Goal: Task Accomplishment & Management: Manage account settings

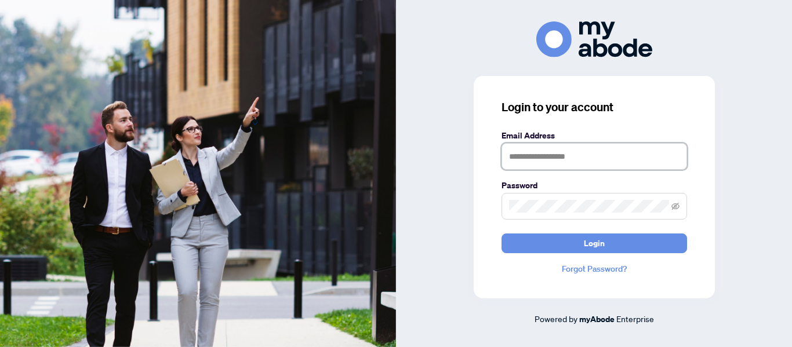
click at [567, 158] on input "text" at bounding box center [593, 156] width 185 height 27
type input "**********"
click at [501, 234] on button "Login" at bounding box center [593, 244] width 185 height 20
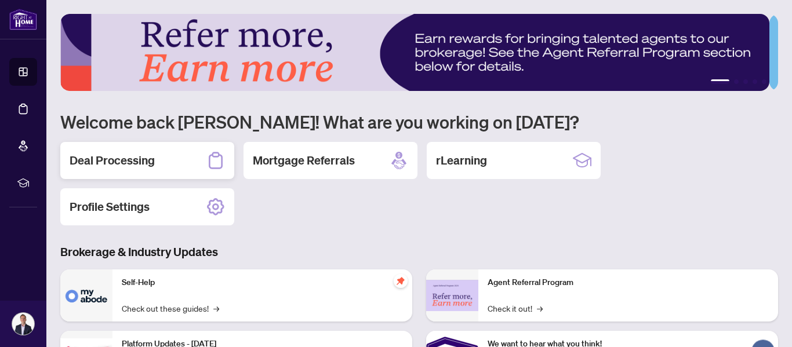
click at [156, 154] on div "Deal Processing" at bounding box center [147, 160] width 174 height 37
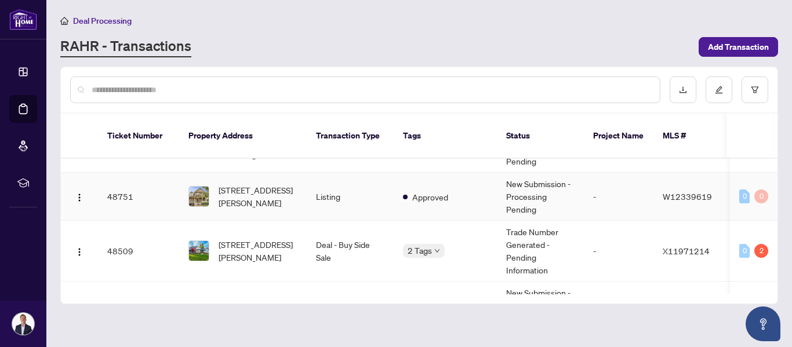
scroll to position [49, 0]
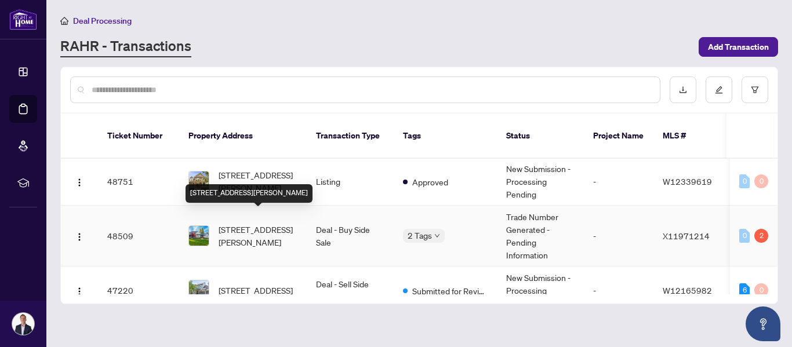
click at [250, 223] on span "[STREET_ADDRESS][PERSON_NAME]" at bounding box center [257, 235] width 79 height 25
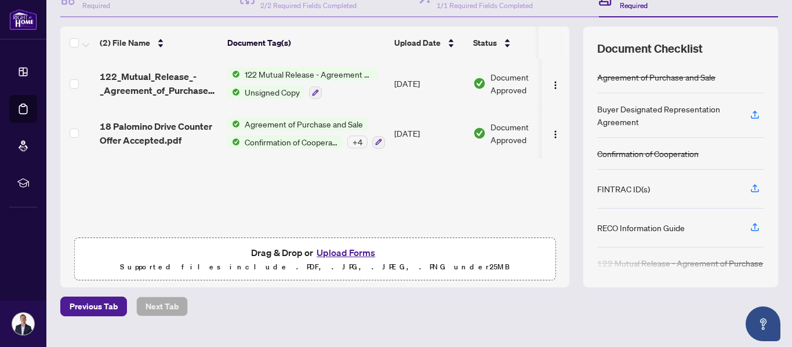
scroll to position [133, 0]
click at [326, 250] on button "Upload Forms" at bounding box center [345, 252] width 65 height 15
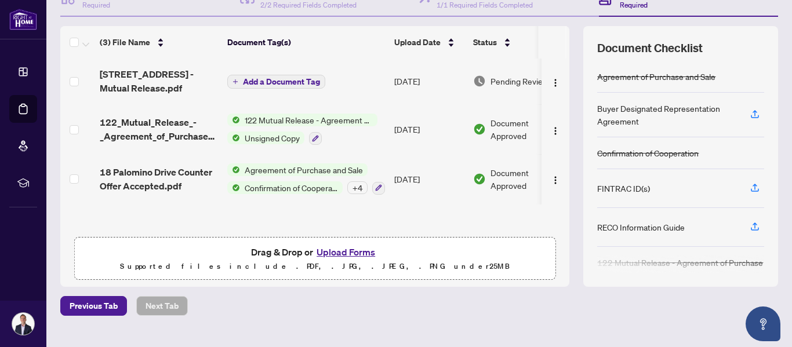
scroll to position [23, 0]
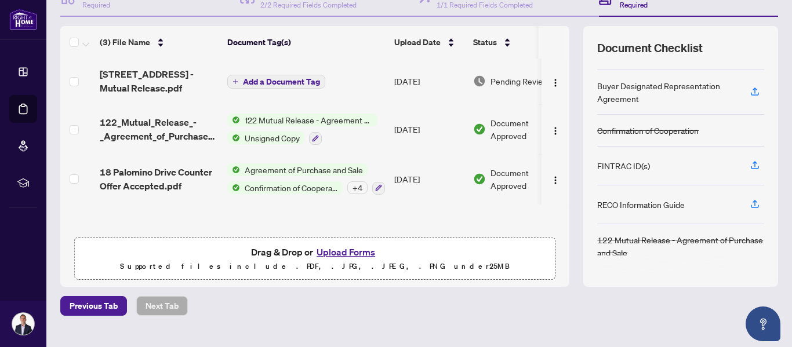
click at [351, 253] on button "Upload Forms" at bounding box center [345, 252] width 65 height 15
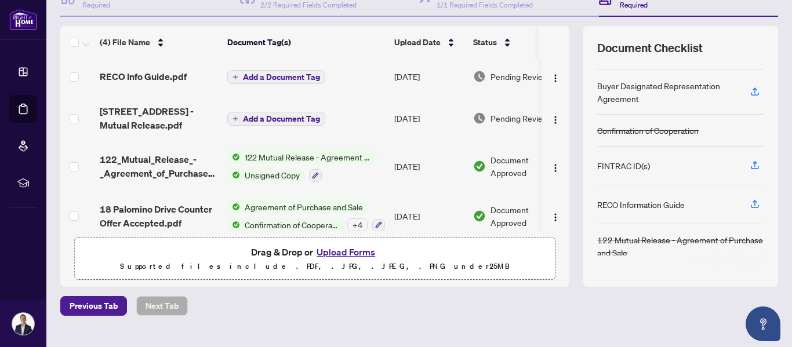
scroll to position [0, 0]
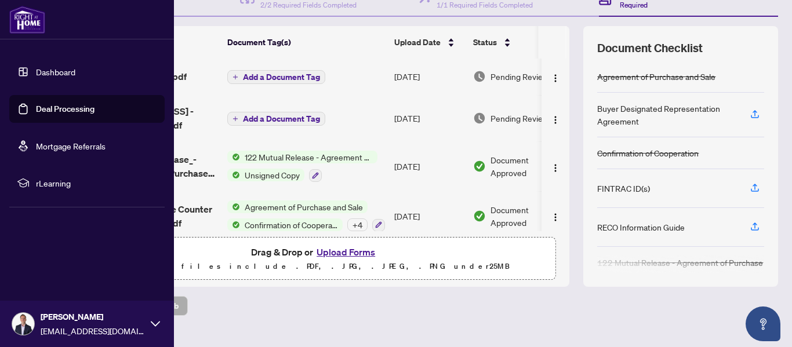
click at [54, 74] on link "Dashboard" at bounding box center [55, 72] width 39 height 10
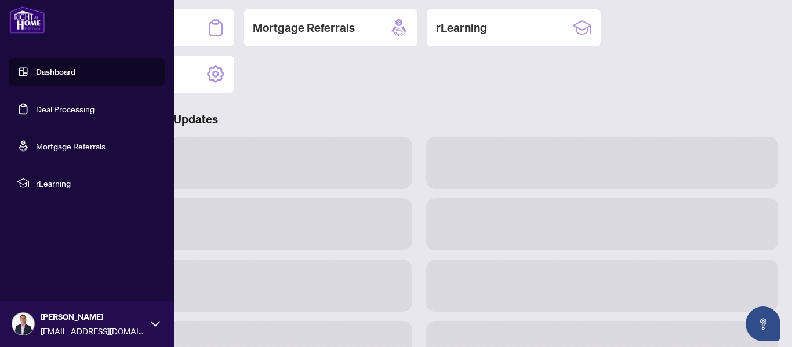
scroll to position [132, 0]
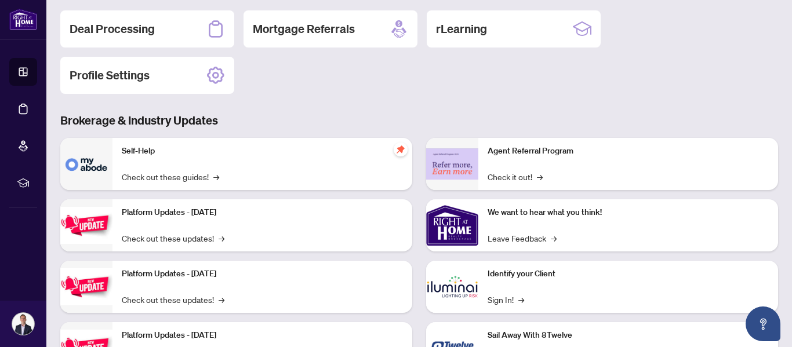
click at [345, 76] on div "Deal Processing Mortgage Referrals rLearning Profile Settings" at bounding box center [418, 51] width 717 height 83
click at [135, 27] on h2 "Deal Processing" at bounding box center [112, 29] width 85 height 16
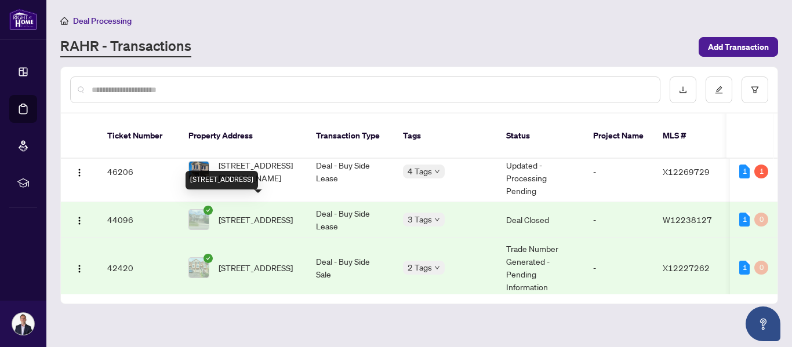
scroll to position [223, 0]
click at [238, 213] on span "[STREET_ADDRESS]" at bounding box center [255, 219] width 74 height 13
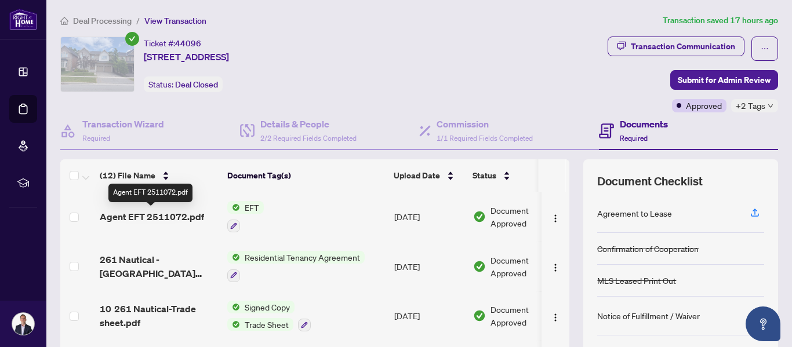
click at [184, 215] on span "Agent EFT 2511072.pdf" at bounding box center [152, 217] width 104 height 14
